Goal: Information Seeking & Learning: Learn about a topic

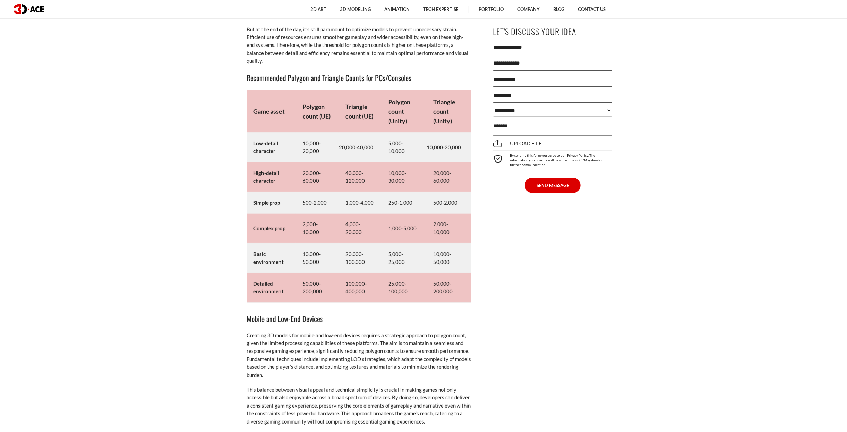
scroll to position [3331, 0]
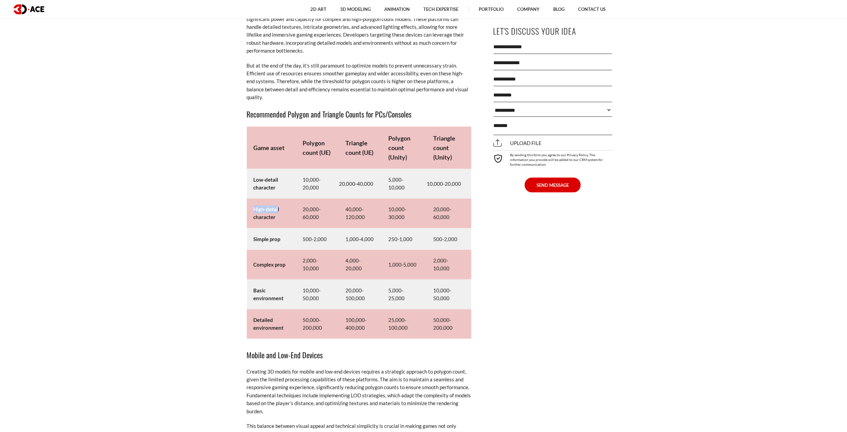
drag, startPoint x: 254, startPoint y: 212, endPoint x: 277, endPoint y: 212, distance: 22.8
click at [277, 212] on strong "High-detail character" at bounding box center [267, 213] width 26 height 14
click at [273, 215] on strong "High-detail character" at bounding box center [267, 213] width 26 height 14
drag, startPoint x: 432, startPoint y: 219, endPoint x: 444, endPoint y: 218, distance: 12.6
click at [444, 218] on td "20,000-60,000" at bounding box center [448, 214] width 45 height 30
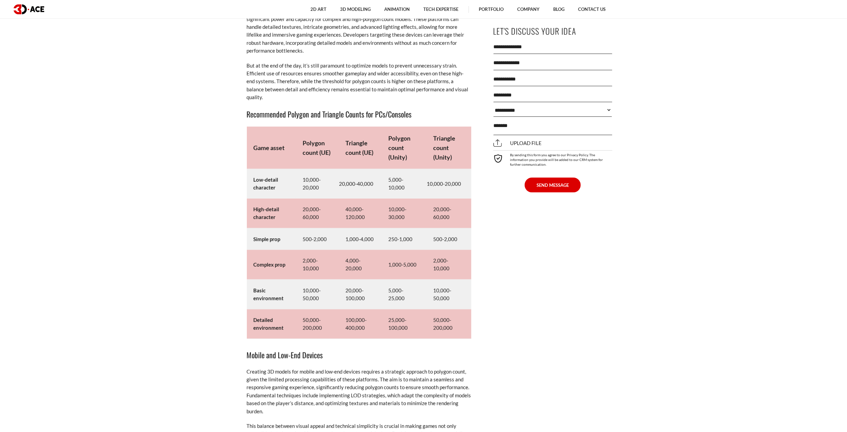
click at [437, 212] on td "20,000-60,000" at bounding box center [448, 214] width 45 height 30
drag, startPoint x: 364, startPoint y: 152, endPoint x: 372, endPoint y: 153, distance: 8.2
click at [372, 153] on strong "Triangle count (UE)" at bounding box center [359, 147] width 28 height 17
drag, startPoint x: 345, startPoint y: 290, endPoint x: 352, endPoint y: 291, distance: 6.9
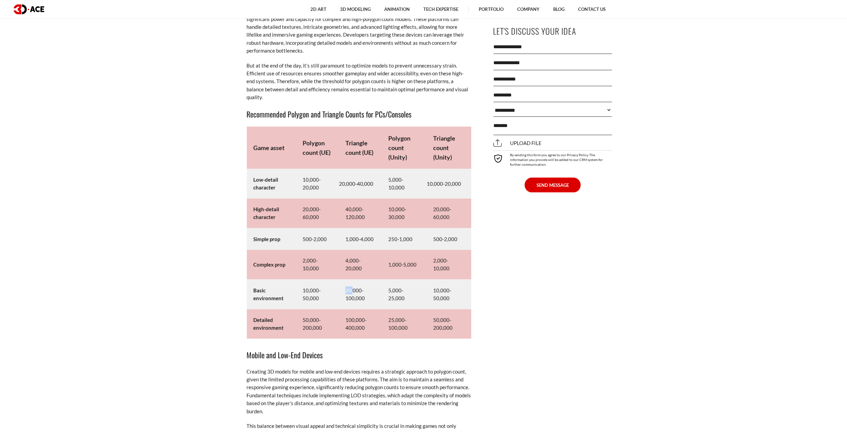
click at [352, 291] on td "20,000-100,000" at bounding box center [360, 295] width 43 height 30
click at [350, 299] on td "20,000-100,000" at bounding box center [360, 295] width 43 height 30
drag, startPoint x: 342, startPoint y: 213, endPoint x: 364, endPoint y: 214, distance: 22.1
click at [364, 214] on td "40,000-120,000" at bounding box center [360, 214] width 43 height 30
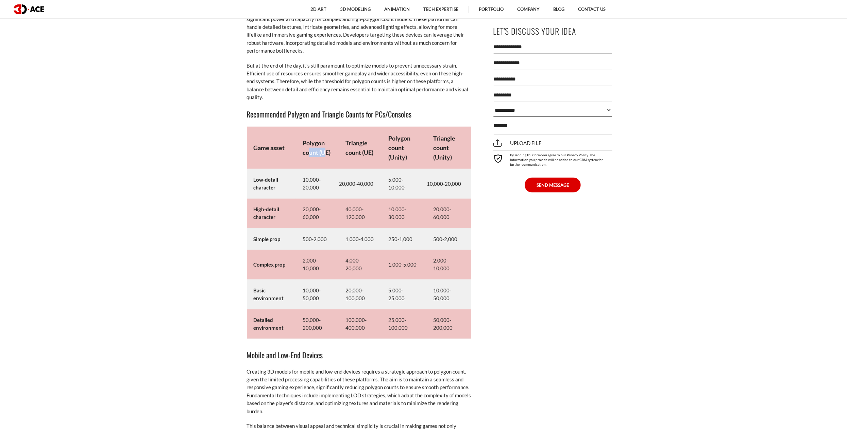
drag, startPoint x: 308, startPoint y: 152, endPoint x: 324, endPoint y: 152, distance: 15.3
click at [324, 152] on strong "Polygon count (UE)" at bounding box center [316, 147] width 28 height 17
drag, startPoint x: 336, startPoint y: 185, endPoint x: 349, endPoint y: 186, distance: 12.6
click at [349, 186] on tr "Low-detail character 10,000-20,000 20,000-40,000 5,000-10,000 10,000-20,000" at bounding box center [359, 184] width 224 height 30
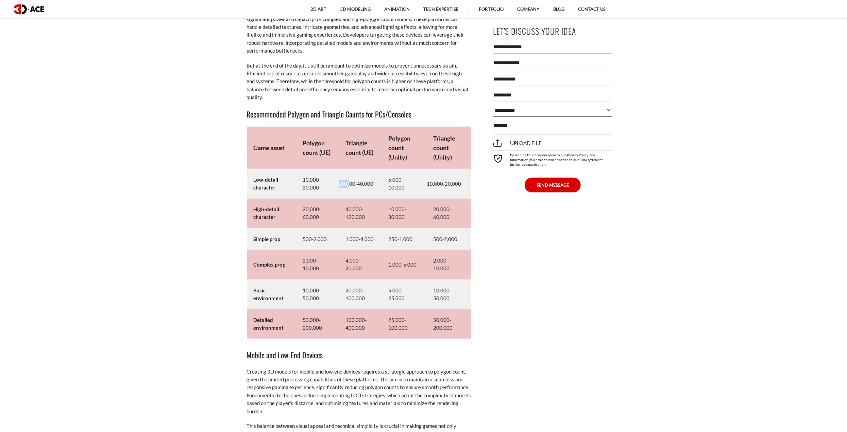
click at [349, 186] on td "20,000-40,000" at bounding box center [360, 184] width 43 height 30
